Goal: Task Accomplishment & Management: Manage account settings

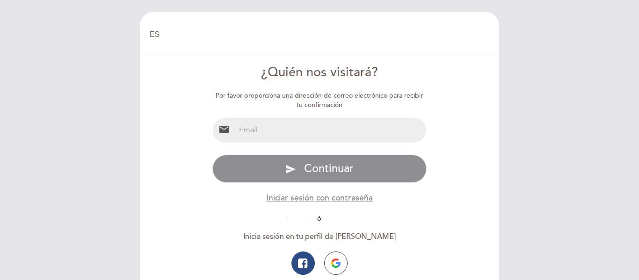
select select "es"
click at [300, 138] on input "email" at bounding box center [330, 130] width 191 height 25
type input "[EMAIL_ADDRESS][PERSON_NAME][DOMAIN_NAME]"
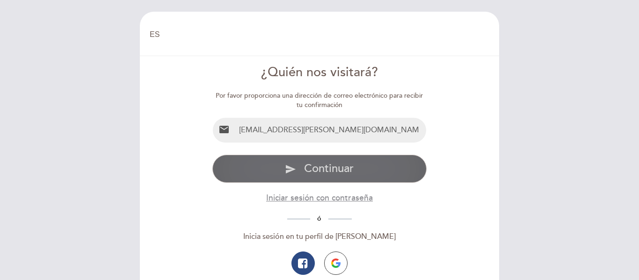
click at [352, 168] on span "Continuar" at bounding box center [329, 169] width 50 height 14
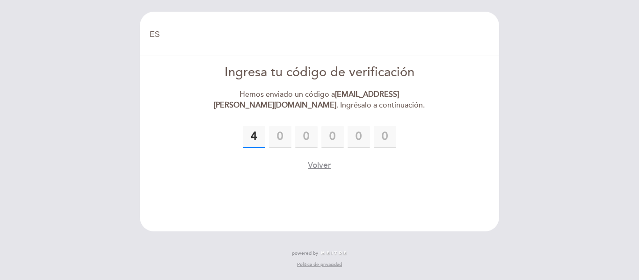
type input "4"
type input "6"
type input "1"
type input "9"
type input "3"
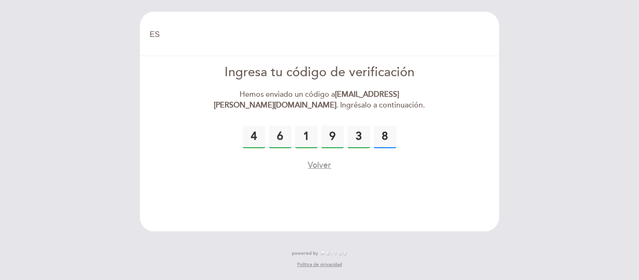
type input "8"
